Goal: Find specific fact: Find specific fact

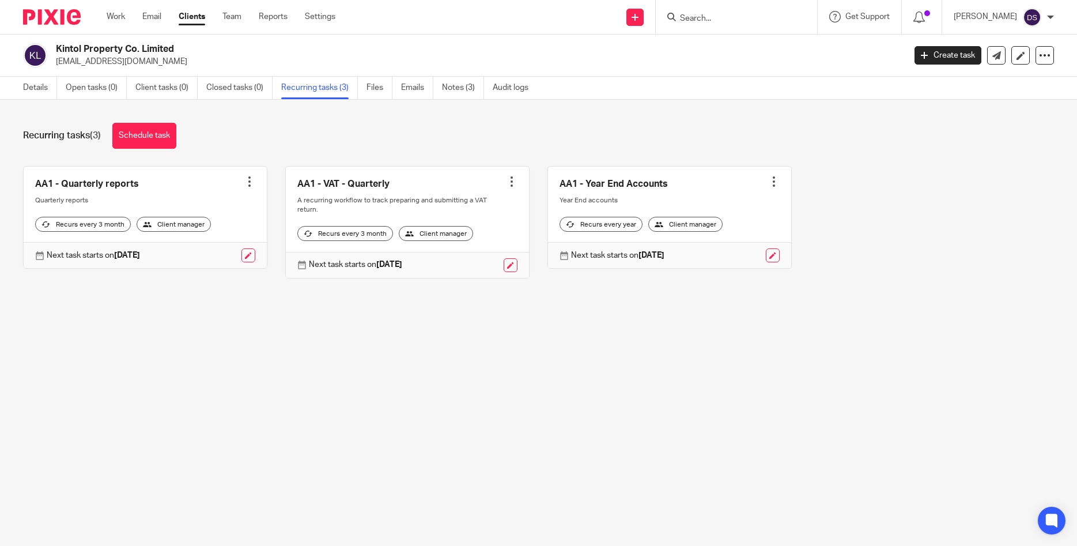
click at [744, 16] on input "Search" at bounding box center [731, 19] width 104 height 10
type input "enaf"
click button "submit" at bounding box center [0, 0] width 0 height 0
click at [722, 42] on link at bounding box center [773, 49] width 195 height 27
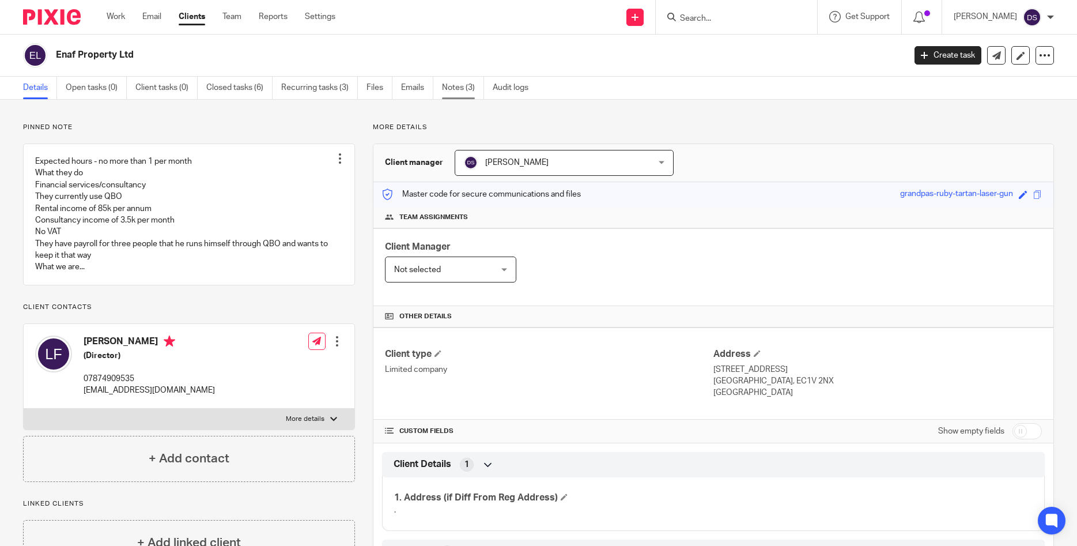
click at [450, 87] on link "Notes (3)" at bounding box center [463, 88] width 42 height 22
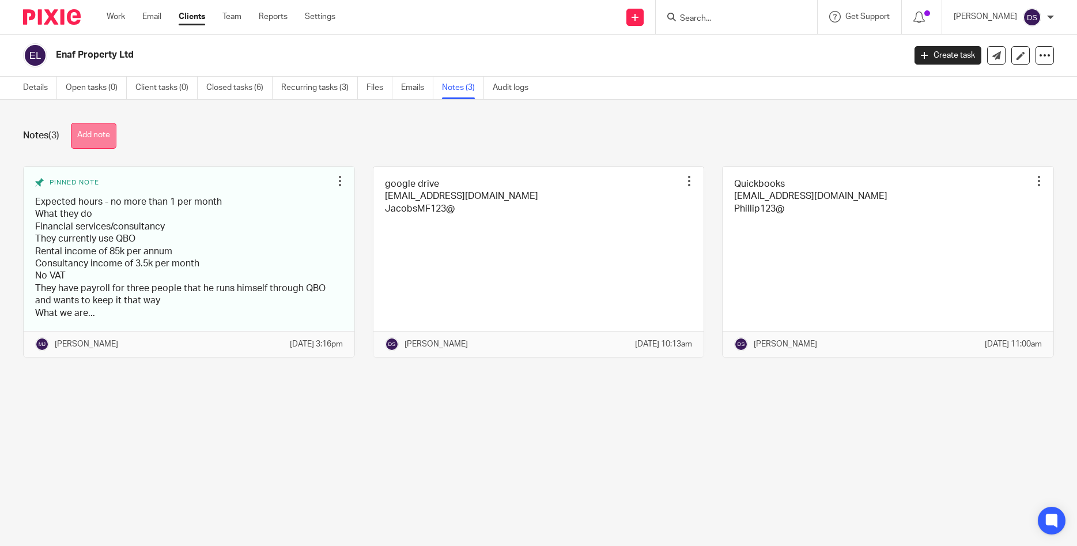
click at [90, 142] on button "Add note" at bounding box center [94, 136] width 46 height 26
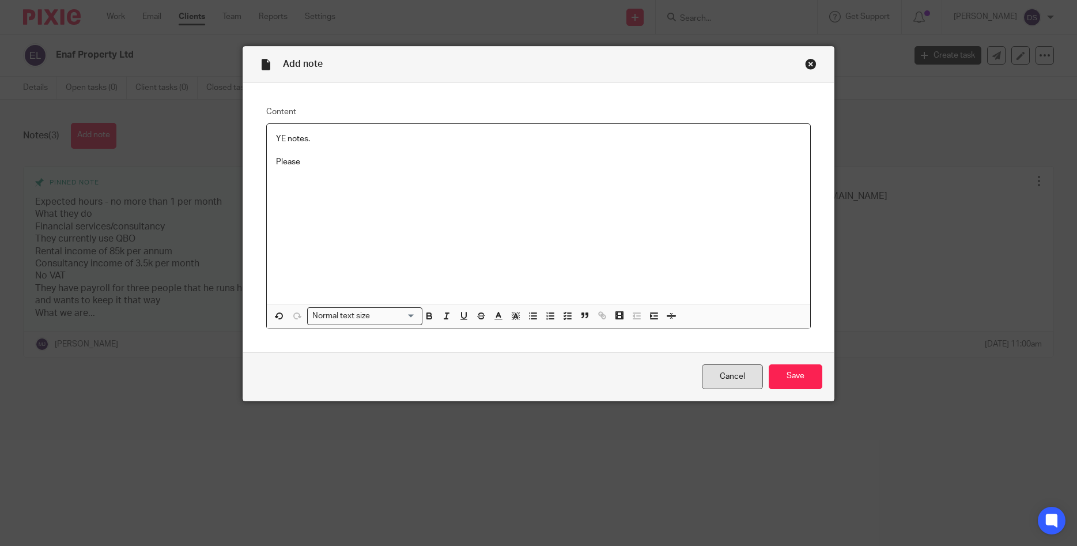
click at [735, 378] on link "Cancel" at bounding box center [732, 376] width 61 height 25
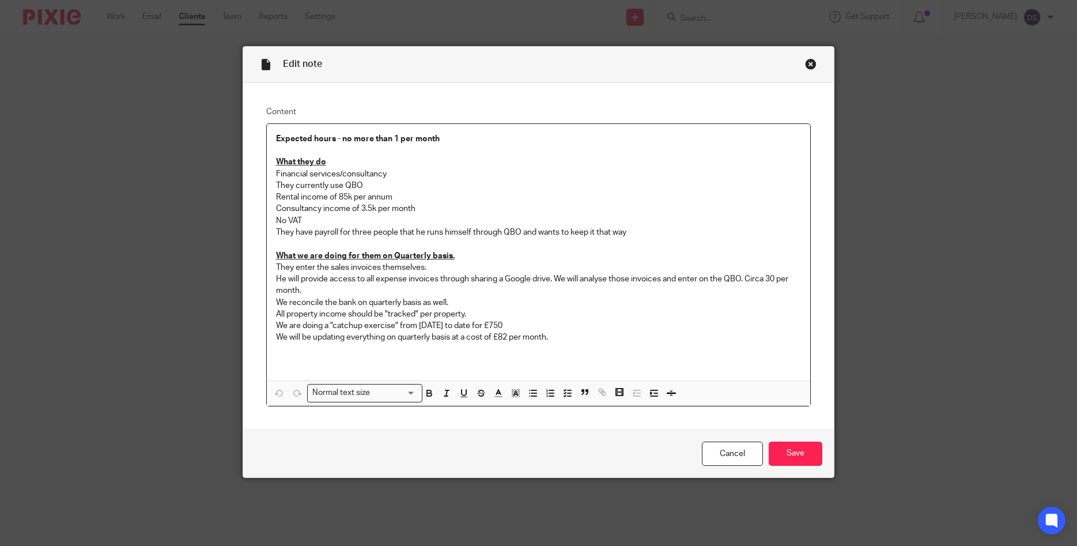
drag, startPoint x: 567, startPoint y: 341, endPoint x: 690, endPoint y: 341, distance: 123.3
click at [569, 341] on p "We will be updating everything on quarterly basis at a cost of £82 per month." at bounding box center [538, 337] width 525 height 12
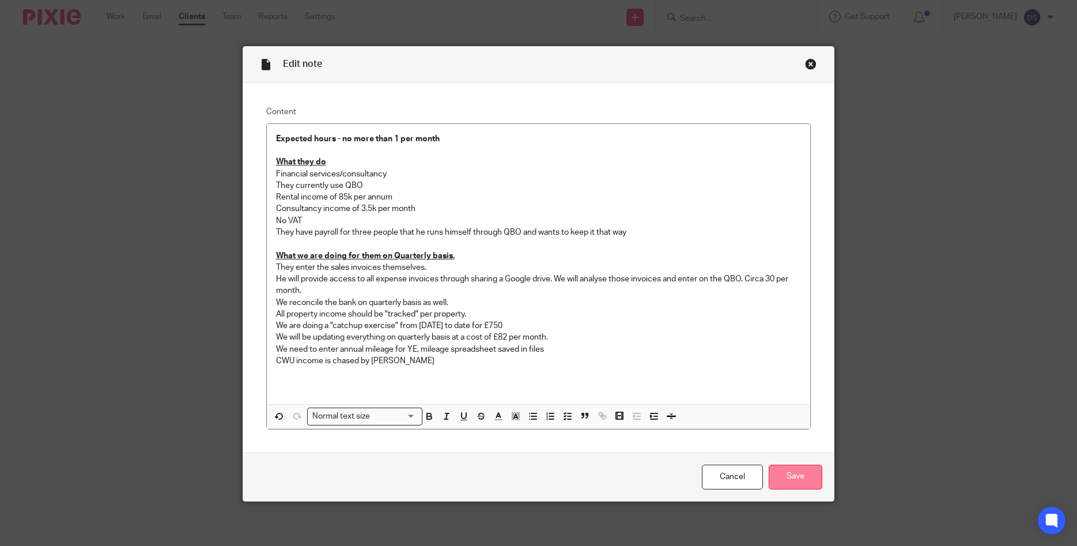
click at [796, 477] on input "Save" at bounding box center [796, 476] width 54 height 25
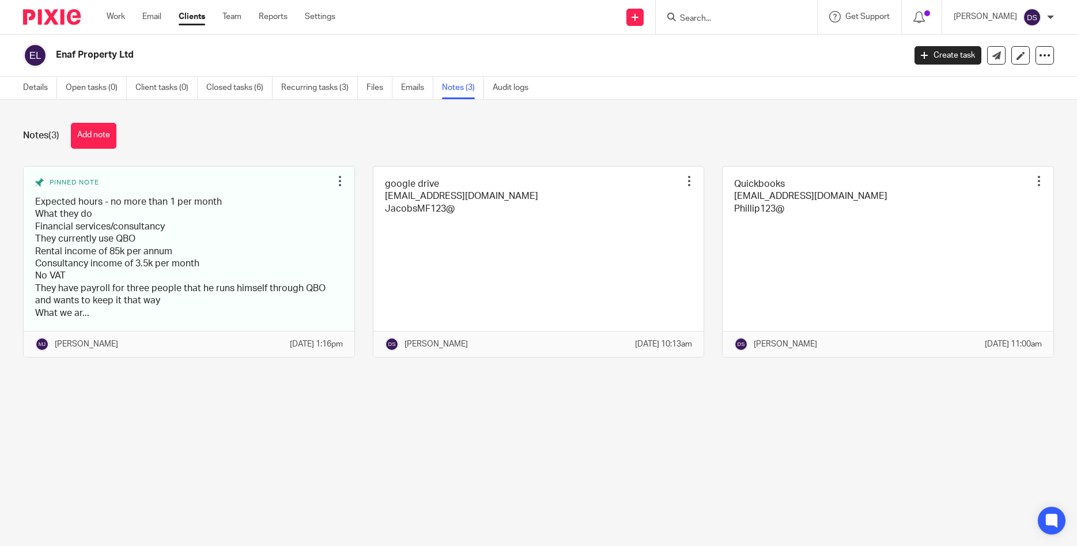
click at [738, 18] on input "Search" at bounding box center [731, 19] width 104 height 10
type input "tropc"
click button "submit" at bounding box center [0, 0] width 0 height 0
click at [725, 44] on link at bounding box center [747, 44] width 143 height 17
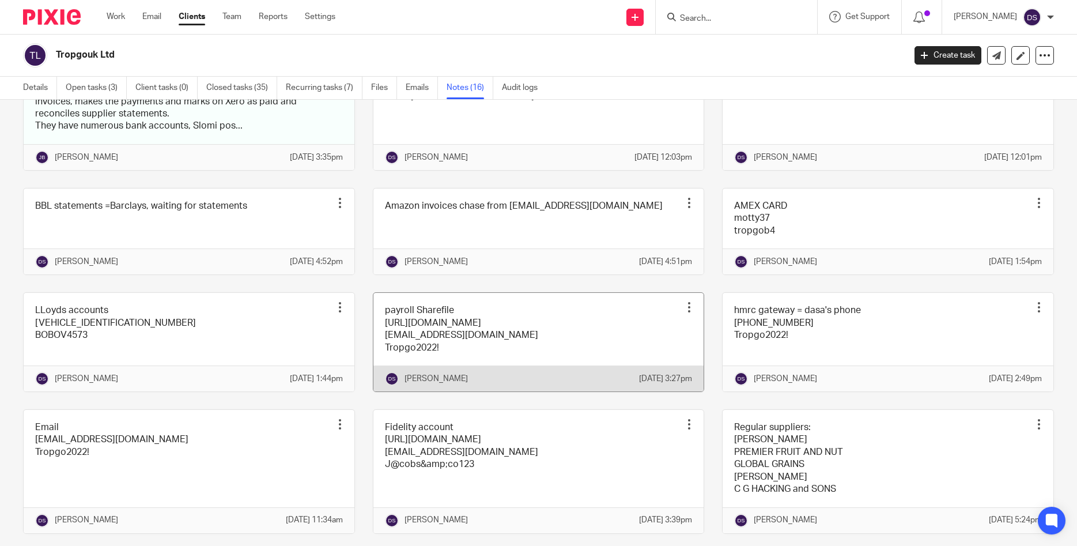
scroll to position [166, 0]
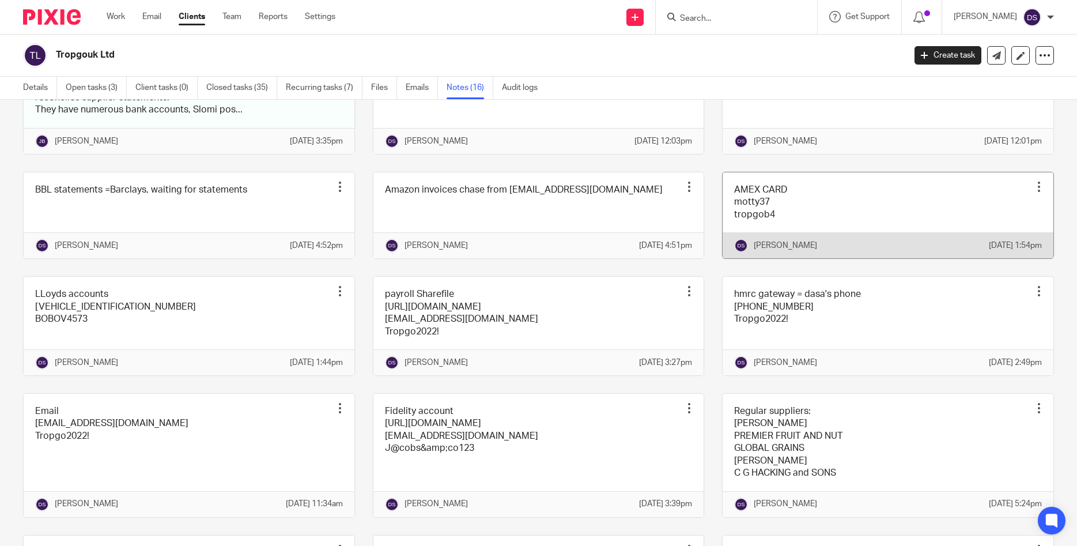
click at [774, 225] on link at bounding box center [888, 215] width 331 height 86
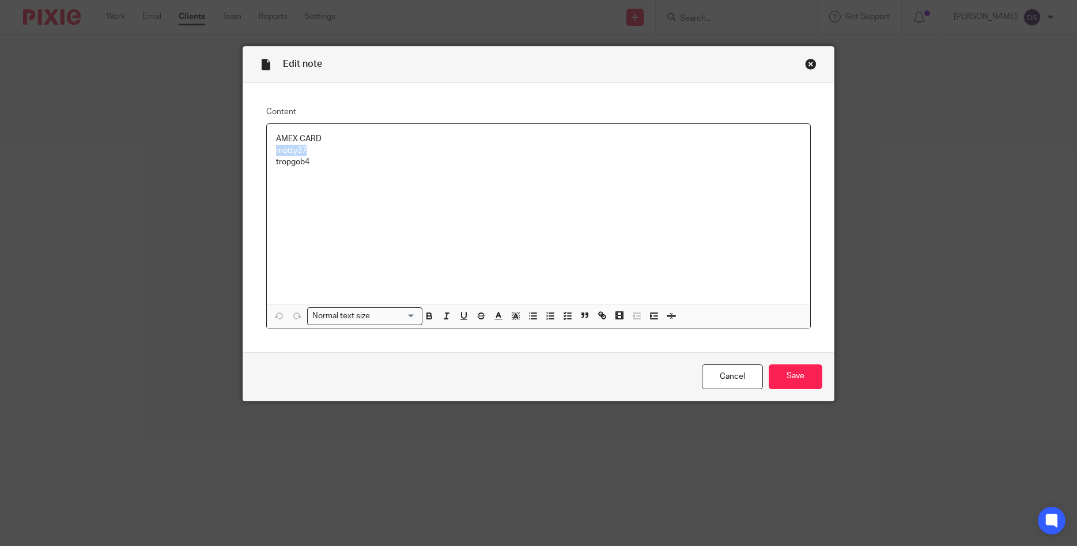
drag, startPoint x: 317, startPoint y: 152, endPoint x: 259, endPoint y: 151, distance: 58.2
click at [259, 151] on div "Content AMEX CARD motty37 tropgob4 Normal text size Loading... Remove Edit Inse…" at bounding box center [538, 217] width 591 height 269
copy p "motty37"
drag, startPoint x: 242, startPoint y: 162, endPoint x: 206, endPoint y: 162, distance: 36.3
click at [206, 162] on div "Edit note Content AMEX CARD motty37 tropgob4 Normal text size Loading... Remove…" at bounding box center [538, 273] width 1077 height 546
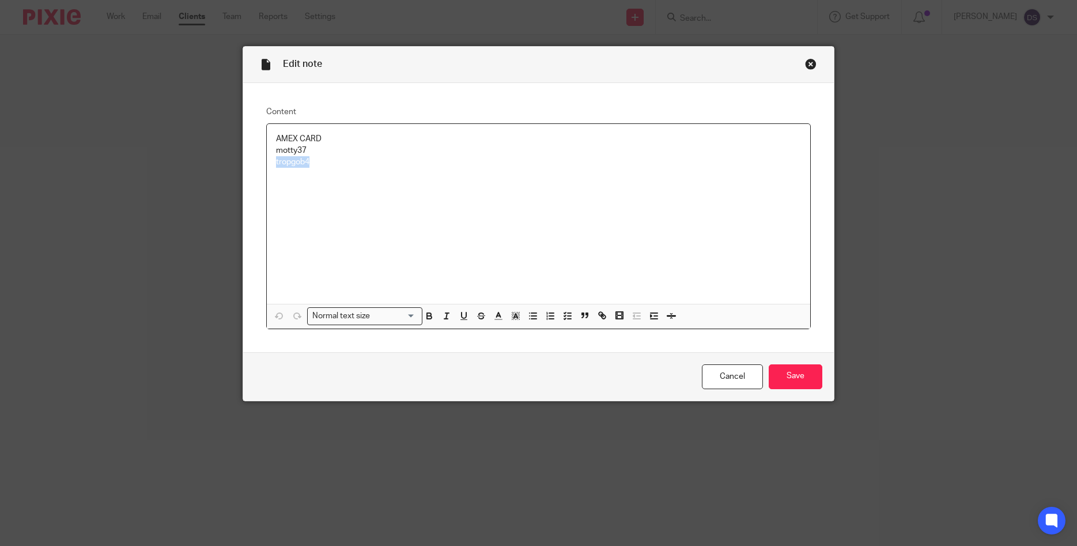
copy p "tropgob4"
drag, startPoint x: 315, startPoint y: 152, endPoint x: 251, endPoint y: 146, distance: 64.2
click at [251, 146] on div "Content AMEX CARD motty37 tropgob4 Normal text size Loading... Remove Edit Inse…" at bounding box center [538, 217] width 591 height 269
copy p "motty37"
drag, startPoint x: 315, startPoint y: 165, endPoint x: 249, endPoint y: 163, distance: 65.1
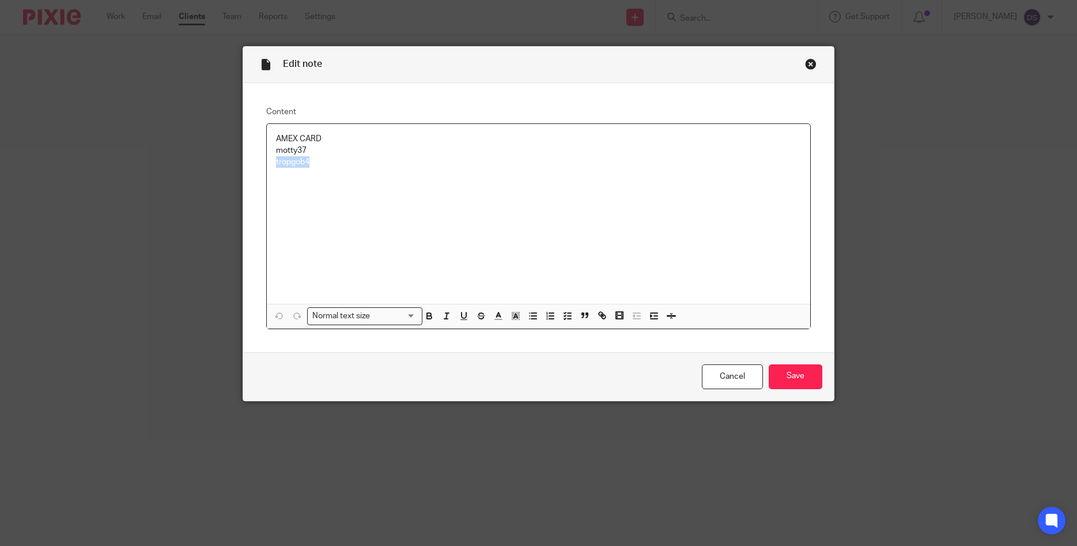
click at [249, 163] on div "Content AMEX CARD motty37 tropgob4 Normal text size Loading... Remove Edit Inse…" at bounding box center [538, 217] width 591 height 269
copy p "tropgob4"
drag, startPoint x: 311, startPoint y: 150, endPoint x: 252, endPoint y: 149, distance: 58.2
click at [252, 149] on div "Content AMEX CARD motty37 tropgob4 Normal text size Loading... Remove Edit Inse…" at bounding box center [538, 217] width 591 height 269
copy p "motty37"
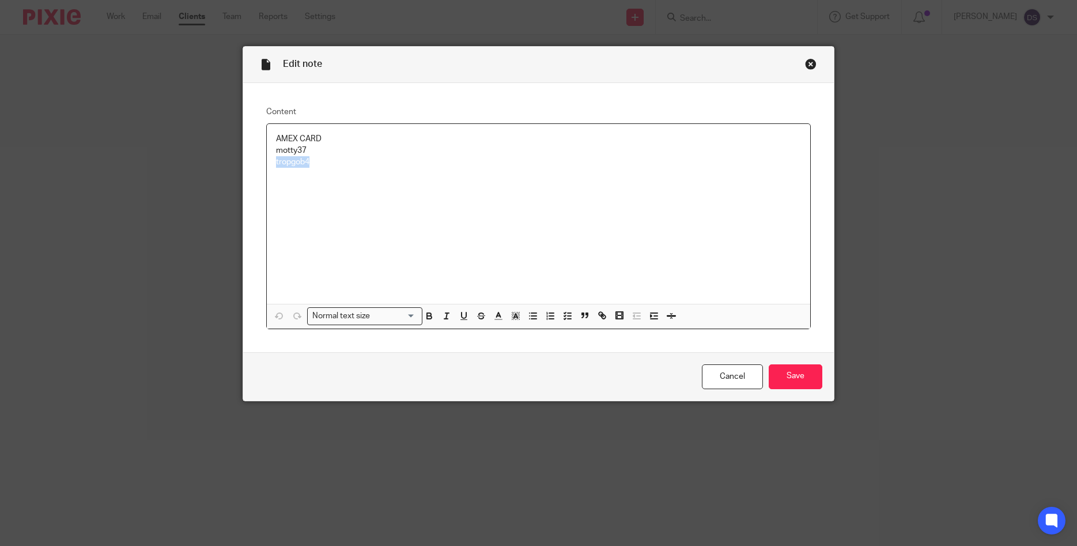
drag, startPoint x: 282, startPoint y: 161, endPoint x: 258, endPoint y: 161, distance: 24.2
click at [258, 161] on div "Content AMEX CARD motty37 tropgob4 Normal text size Loading... Remove Edit Inse…" at bounding box center [538, 217] width 591 height 269
copy p "tropgob4"
